Goal: Transaction & Acquisition: Subscribe to service/newsletter

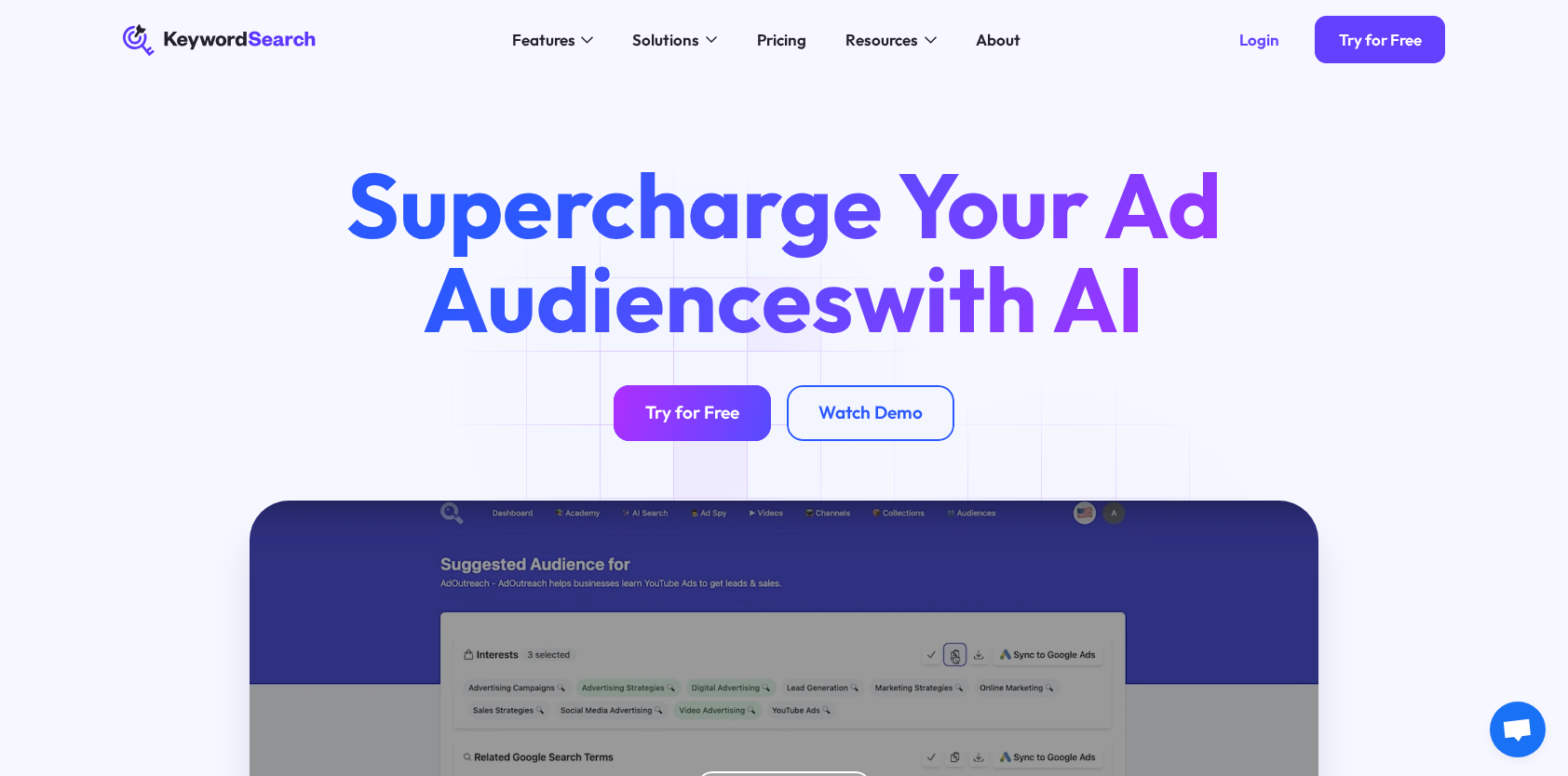
click at [692, 403] on div "Try for Free" at bounding box center [693, 413] width 94 height 22
